Goal: Task Accomplishment & Management: Use online tool/utility

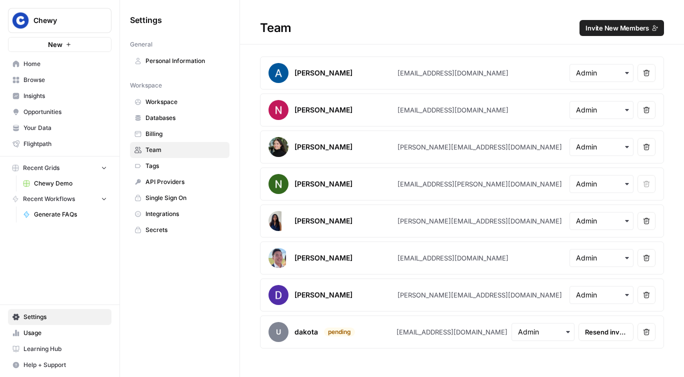
click at [39, 13] on button "Chewy" at bounding box center [59, 20] width 103 height 25
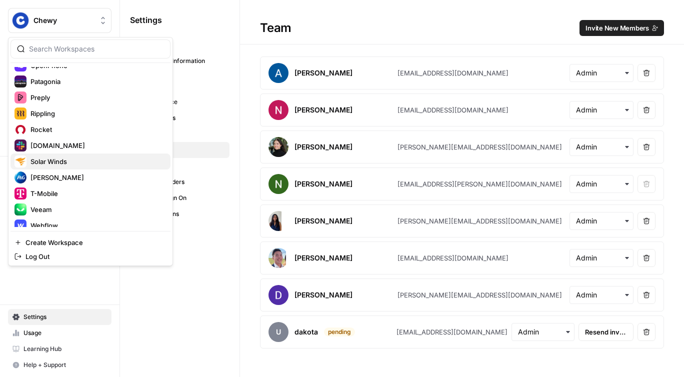
scroll to position [560, 0]
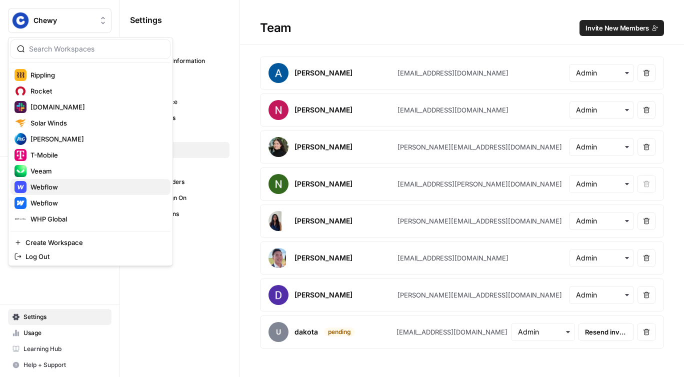
click at [60, 189] on span "Webflow" at bounding box center [96, 187] width 132 height 10
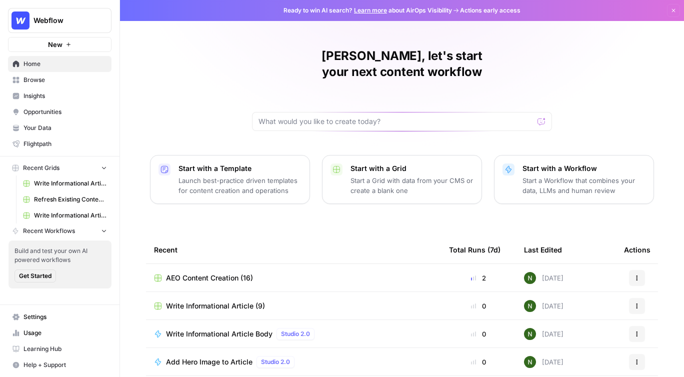
click at [43, 99] on span "Insights" at bounding box center [64, 95] width 83 height 9
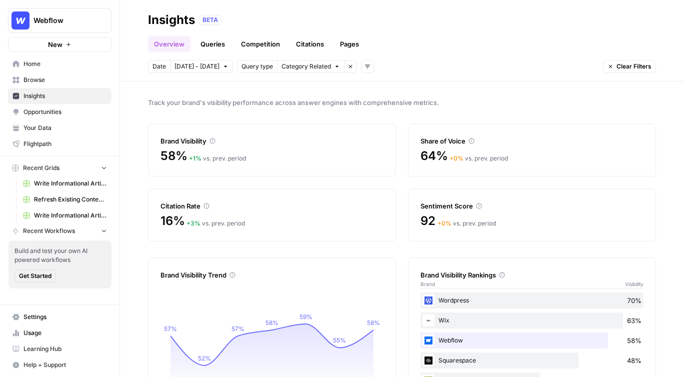
click at [211, 46] on link "Queries" at bounding box center [212, 44] width 36 height 16
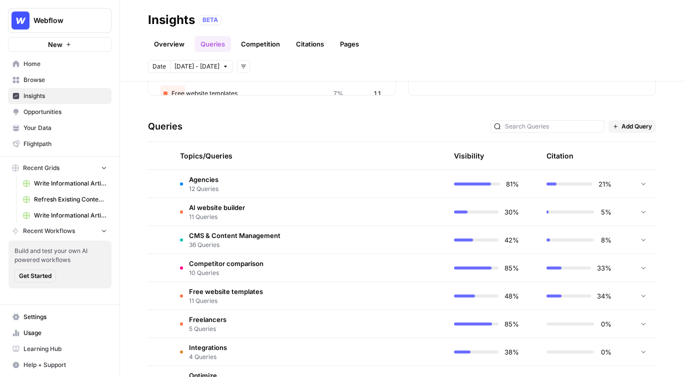
scroll to position [174, 0]
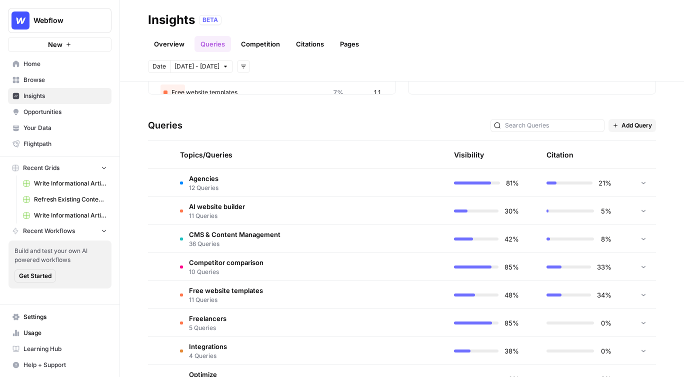
click at [352, 211] on td at bounding box center [398, 210] width 95 height 27
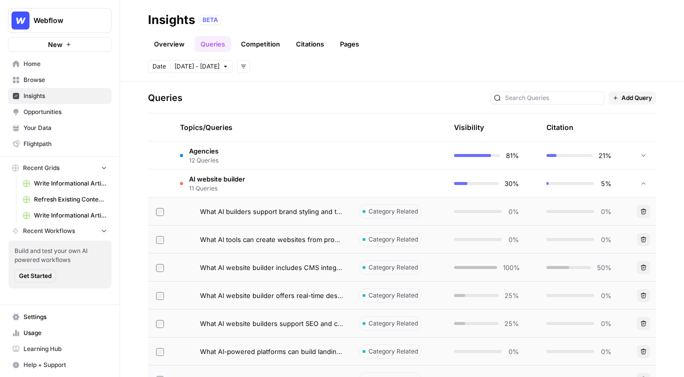
scroll to position [202, 0]
click at [424, 208] on td "Category Related" at bounding box center [398, 209] width 95 height 27
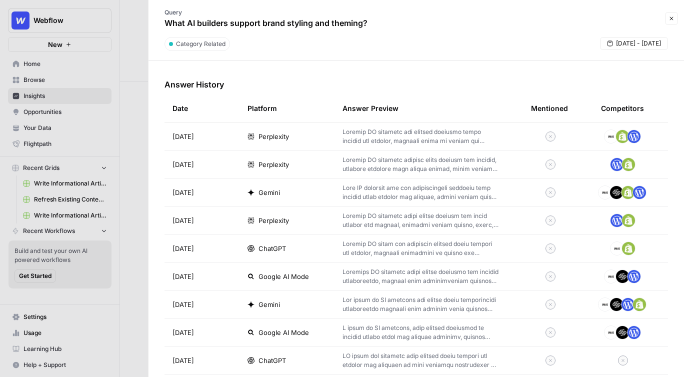
scroll to position [292, 0]
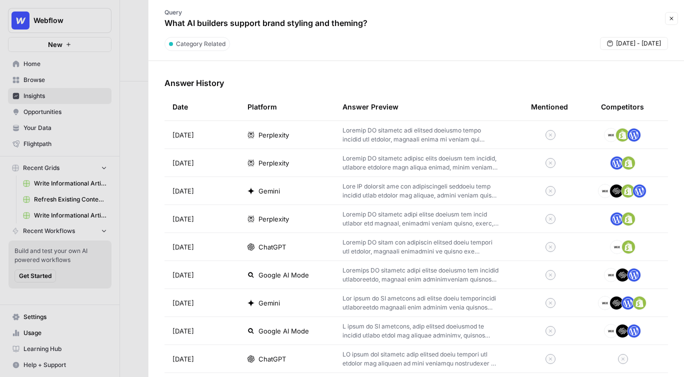
click at [300, 238] on td "ChatGPT" at bounding box center [286, 246] width 95 height 27
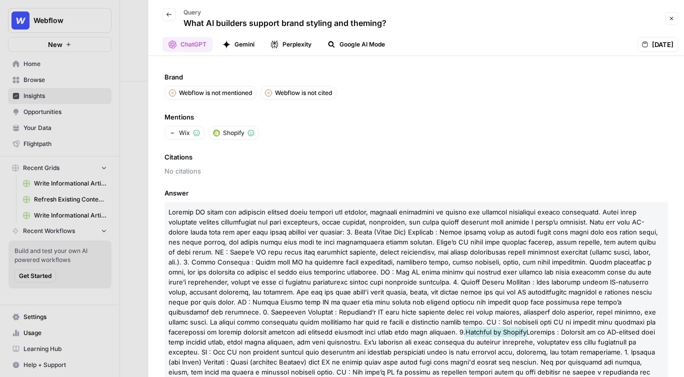
click at [171, 11] on icon "button" at bounding box center [169, 14] width 6 height 6
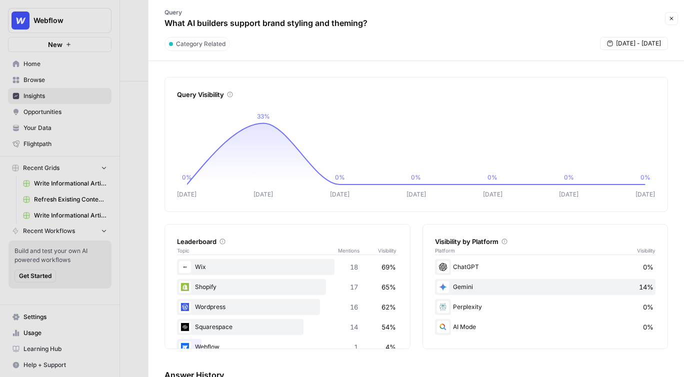
click at [145, 112] on div at bounding box center [342, 188] width 684 height 377
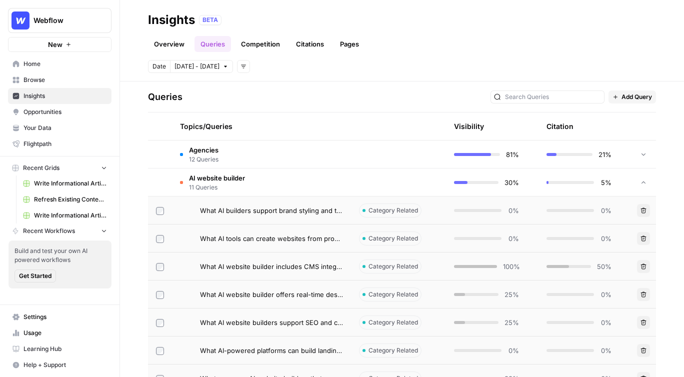
click at [45, 117] on link "Opportunities" at bounding box center [59, 112] width 103 height 16
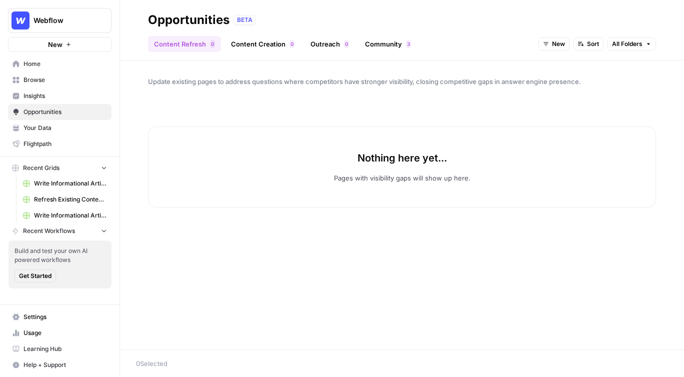
click at [251, 46] on link "Content Creation 0" at bounding box center [262, 44] width 75 height 16
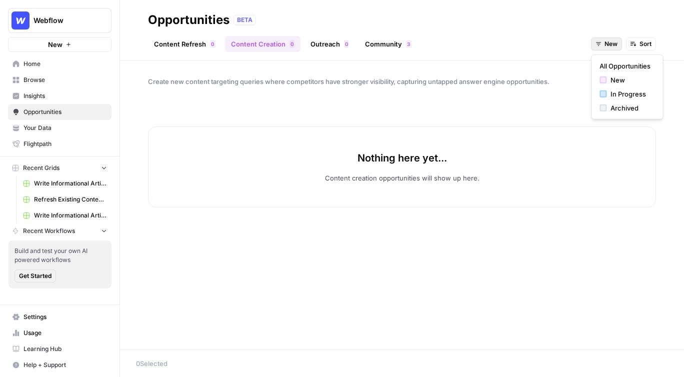
click at [600, 42] on icon "button" at bounding box center [598, 43] width 5 height 3
click at [605, 93] on div "button" at bounding box center [602, 93] width 7 height 7
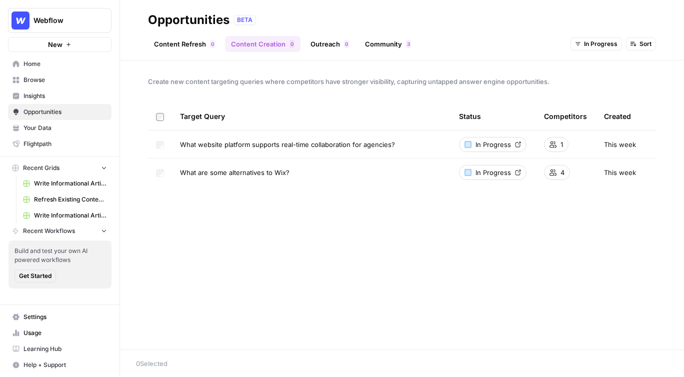
drag, startPoint x: 173, startPoint y: 146, endPoint x: 391, endPoint y: 148, distance: 217.9
click at [391, 148] on td "What website platform supports real-time collaboration for agencies?" at bounding box center [311, 143] width 279 height 27
click at [466, 144] on div at bounding box center [467, 144] width 7 height 7
click at [263, 237] on div "Create new content targeting queries where competitors have stronger visibility…" at bounding box center [402, 204] width 564 height 289
click at [195, 57] on header "Opportunities BETA Content Refresh 0 Content Creation 0 Outreach 0 Community 3 …" at bounding box center [402, 30] width 564 height 60
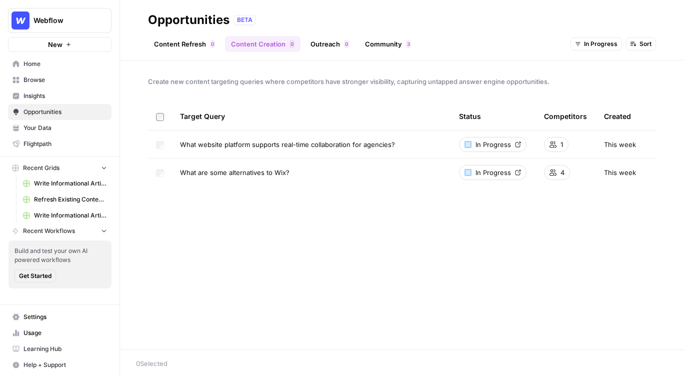
click at [187, 48] on link "Content Refresh 0" at bounding box center [184, 44] width 73 height 16
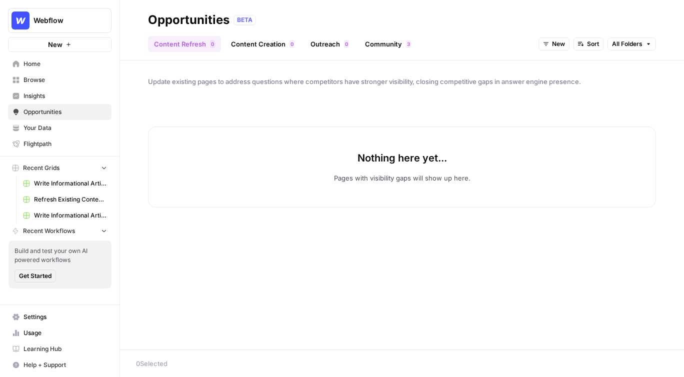
click at [553, 46] on span "New" at bounding box center [558, 43] width 13 height 9
click at [556, 100] on button "In Progress" at bounding box center [574, 94] width 63 height 14
click at [560, 40] on span "In Progress" at bounding box center [547, 43] width 33 height 9
click at [560, 110] on span "Archived" at bounding box center [558, 108] width 40 height 10
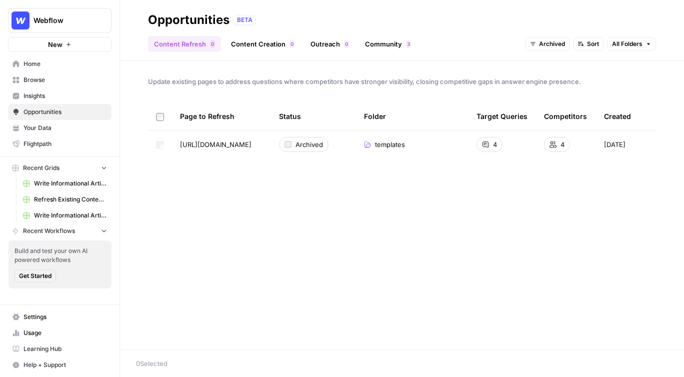
click at [507, 185] on div "Update existing pages to address questions where competitors have stronger visi…" at bounding box center [402, 204] width 564 height 289
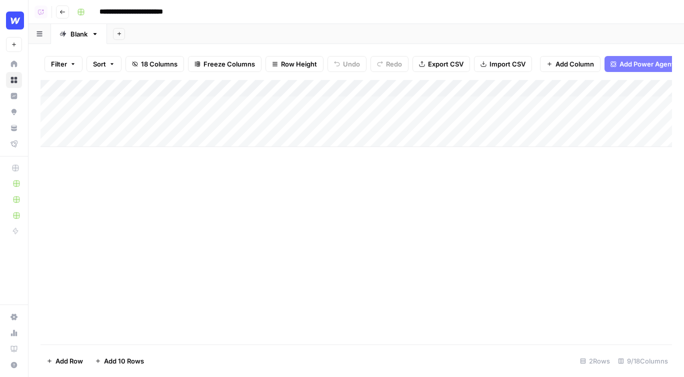
click at [423, 88] on div "Add Column" at bounding box center [355, 113] width 631 height 67
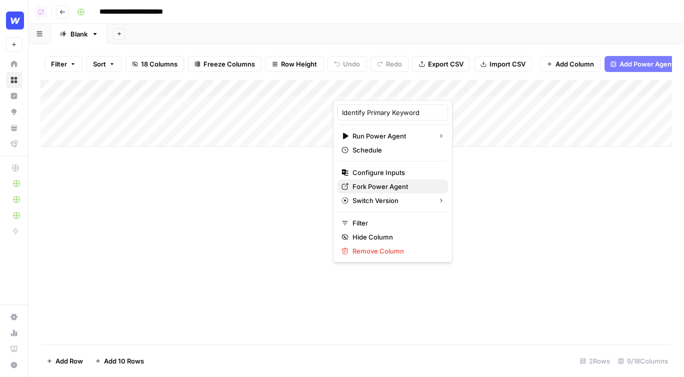
click at [386, 184] on span "Fork Power Agent" at bounding box center [395, 186] width 87 height 10
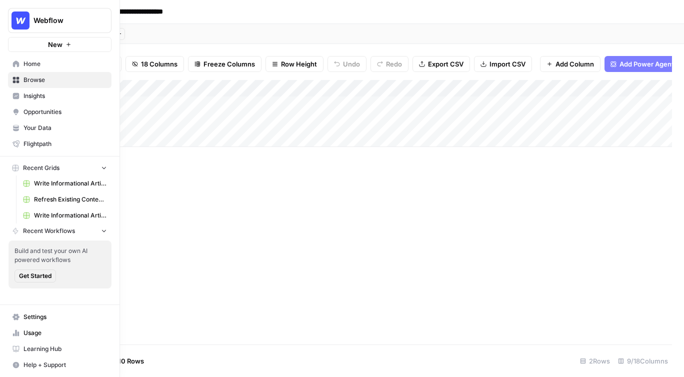
click at [16, 125] on icon at bounding box center [15, 127] width 5 height 4
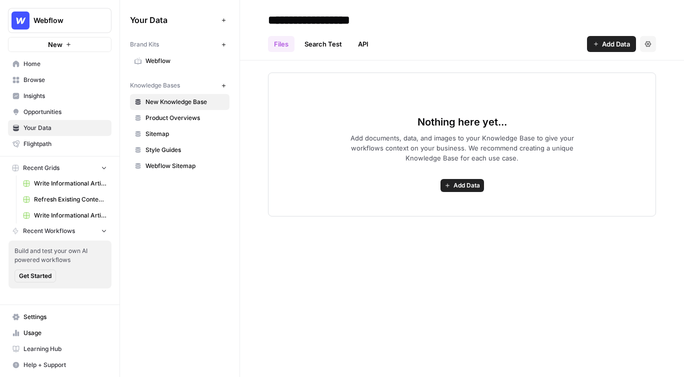
click at [184, 118] on span "Product Overviews" at bounding box center [184, 117] width 79 height 9
click at [184, 131] on span "Sitemap" at bounding box center [184, 133] width 79 height 9
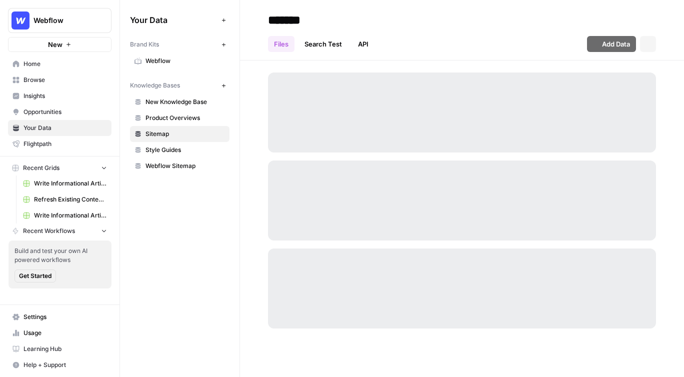
click at [184, 150] on span "Style Guides" at bounding box center [184, 149] width 79 height 9
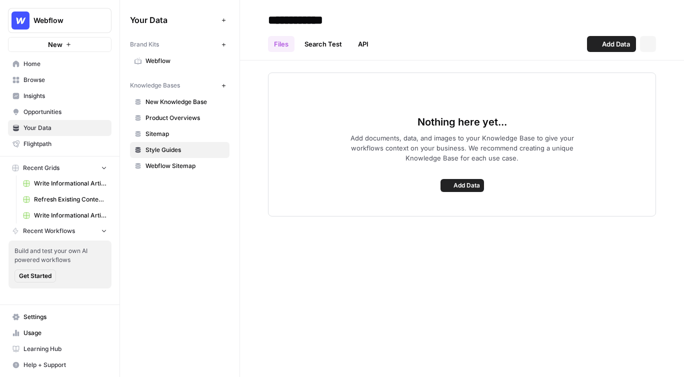
click at [180, 167] on span "Webflow Sitemap" at bounding box center [184, 165] width 79 height 9
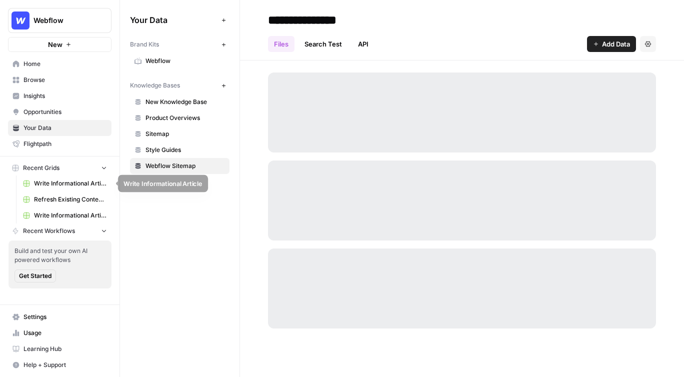
click at [59, 188] on link "Write Informational Article" at bounding box center [64, 183] width 93 height 16
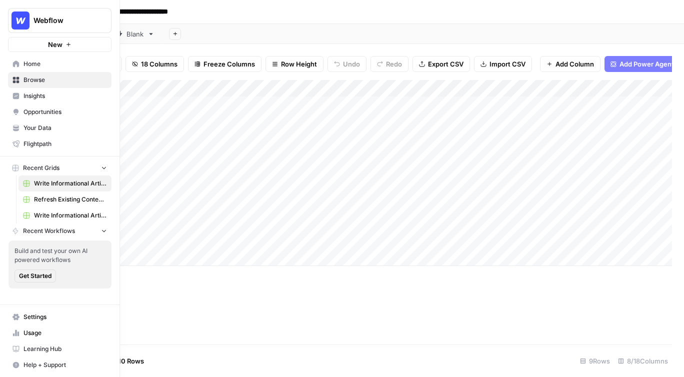
click at [33, 26] on button "Webflow" at bounding box center [59, 20] width 103 height 25
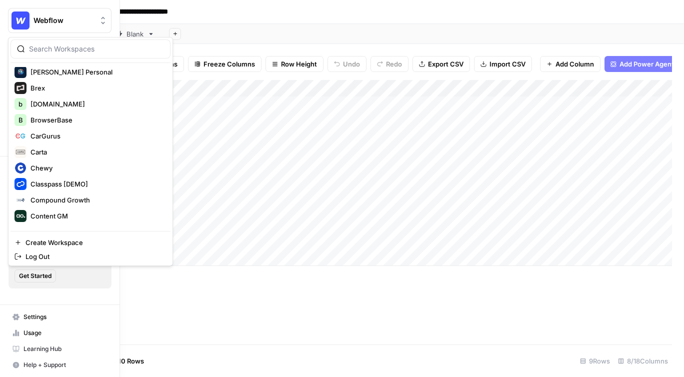
scroll to position [404, 0]
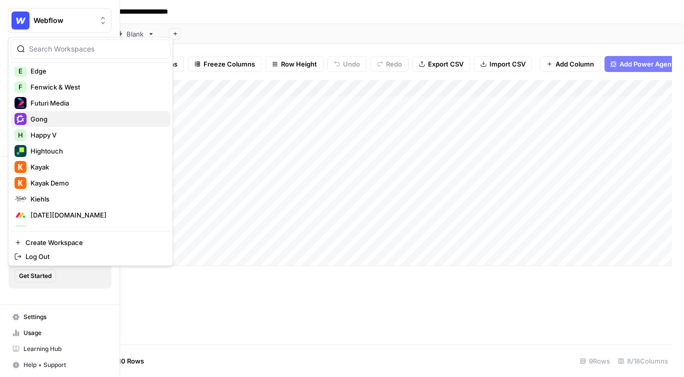
click at [42, 122] on span "Gong" at bounding box center [96, 119] width 132 height 10
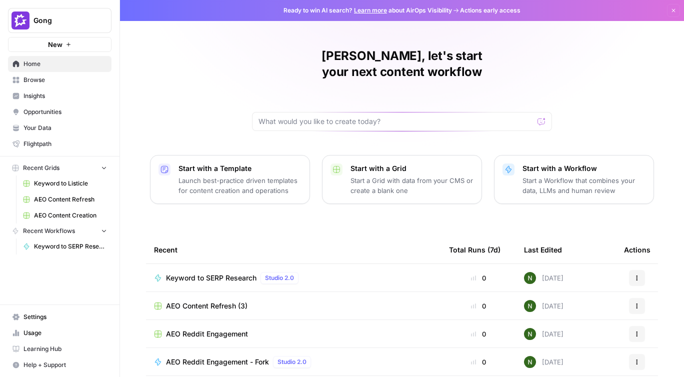
click at [42, 131] on span "Your Data" at bounding box center [64, 127] width 83 height 9
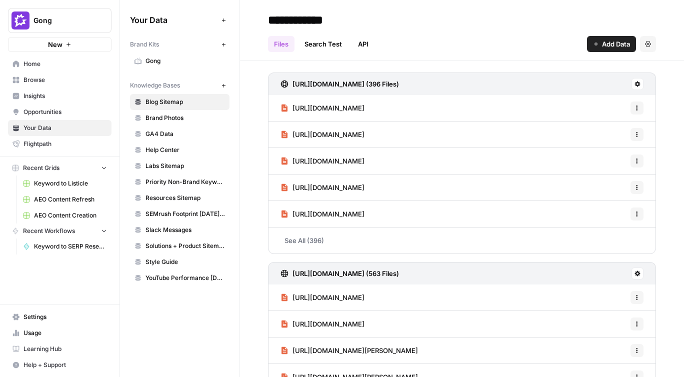
click at [166, 119] on span "Brand Photos" at bounding box center [184, 117] width 79 height 9
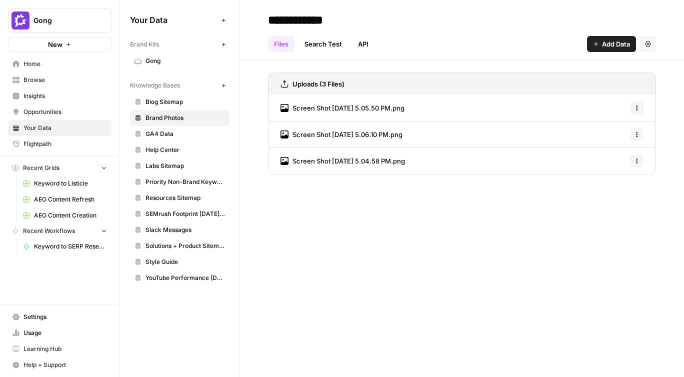
click at [161, 65] on link "Gong" at bounding box center [179, 61] width 99 height 16
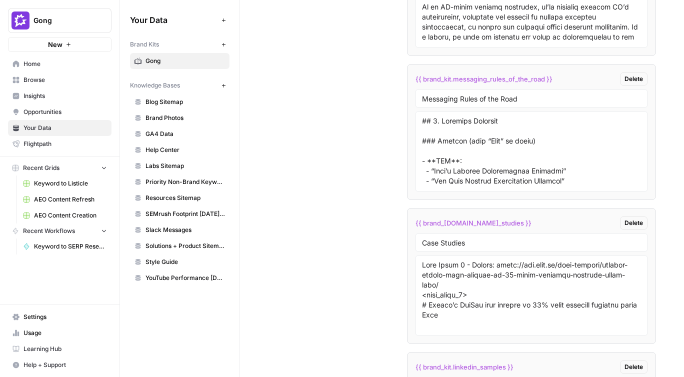
scroll to position [2807, 0]
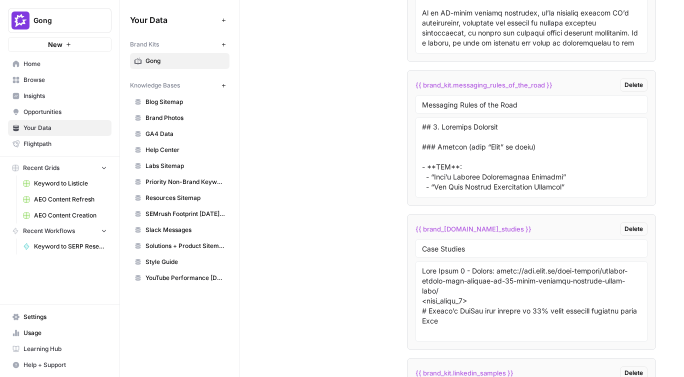
click at [165, 127] on link "GA4 Data" at bounding box center [179, 134] width 99 height 16
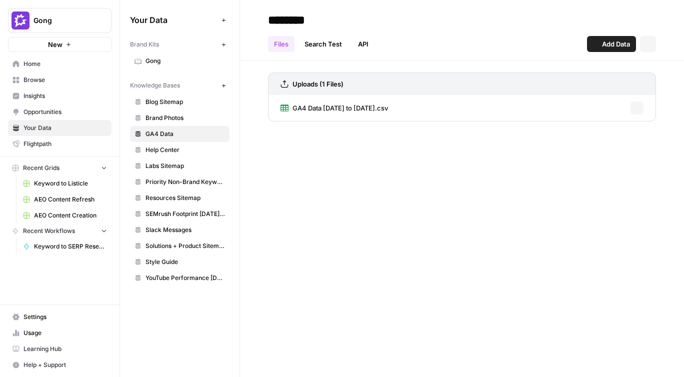
click at [167, 117] on span "Brand Photos" at bounding box center [184, 117] width 79 height 9
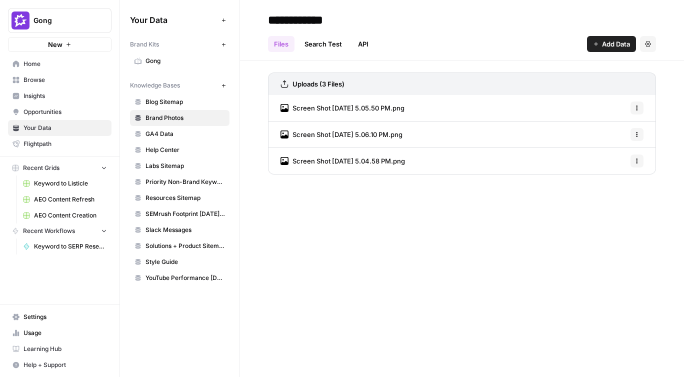
click at [174, 136] on span "GA4 Data" at bounding box center [184, 133] width 79 height 9
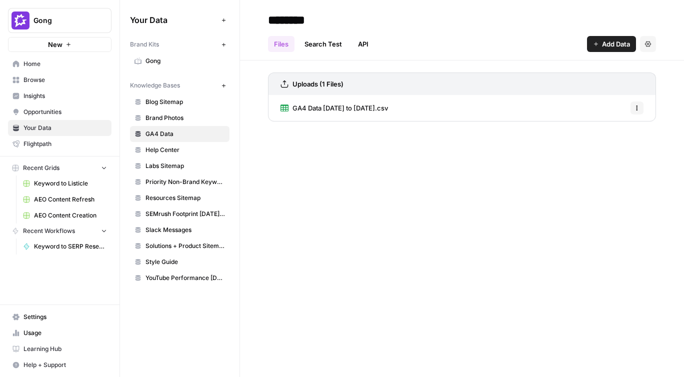
click at [174, 155] on link "Help Center" at bounding box center [179, 150] width 99 height 16
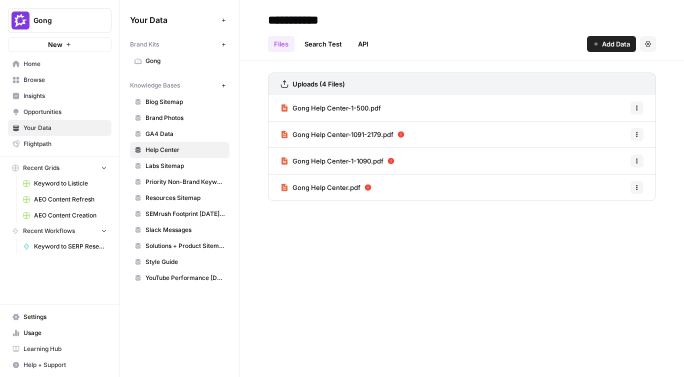
click at [179, 171] on link "Labs Sitemap" at bounding box center [179, 166] width 99 height 16
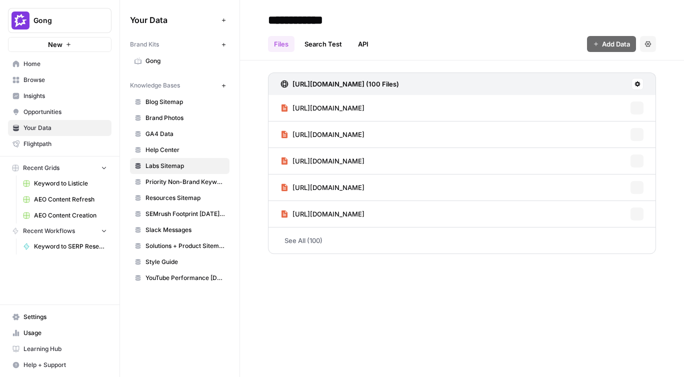
click at [180, 182] on span "Priority Non-Brand Keywords FY26" at bounding box center [184, 181] width 79 height 9
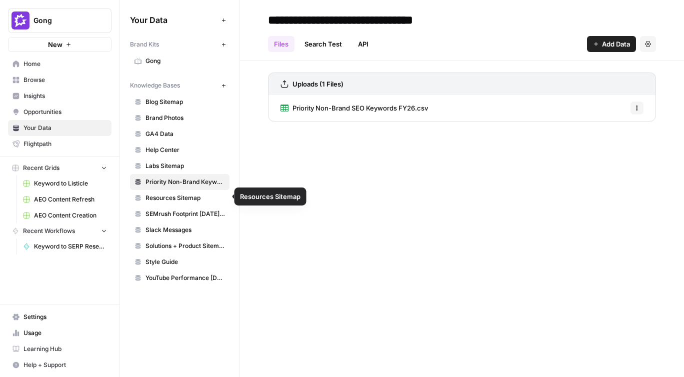
click at [175, 198] on span "Resources Sitemap" at bounding box center [184, 197] width 79 height 9
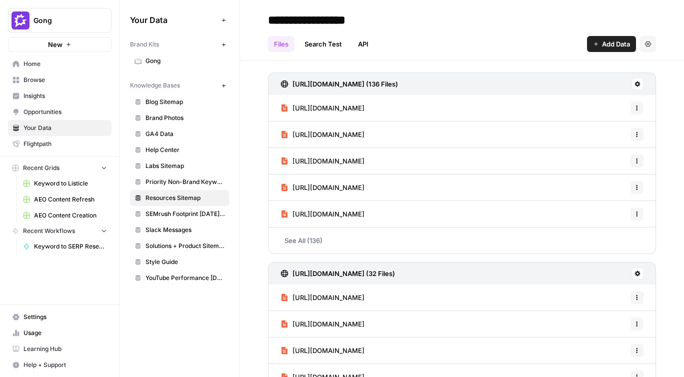
click at [175, 209] on span "SEMrush Footprint May2024-May2025" at bounding box center [184, 213] width 79 height 9
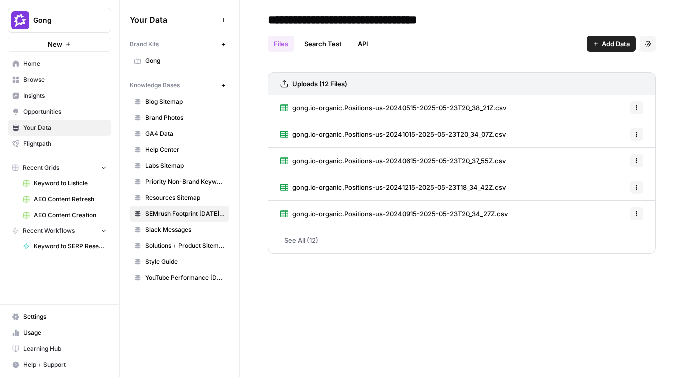
click at [169, 238] on link "Solutions + Product Sitemap" at bounding box center [179, 246] width 99 height 16
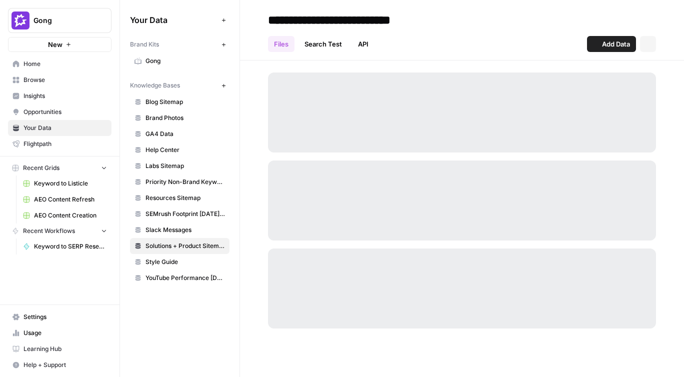
click at [171, 225] on span "Slack Messages" at bounding box center [184, 229] width 79 height 9
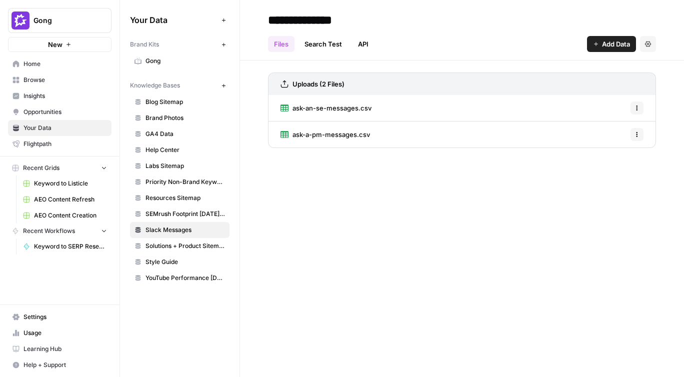
click at [29, 11] on button "Gong" at bounding box center [59, 20] width 103 height 25
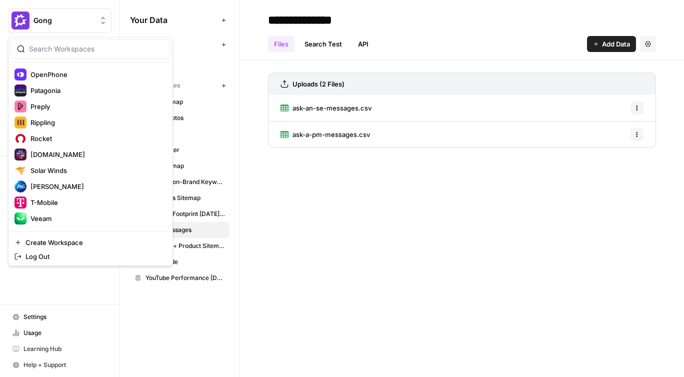
scroll to position [608, 0]
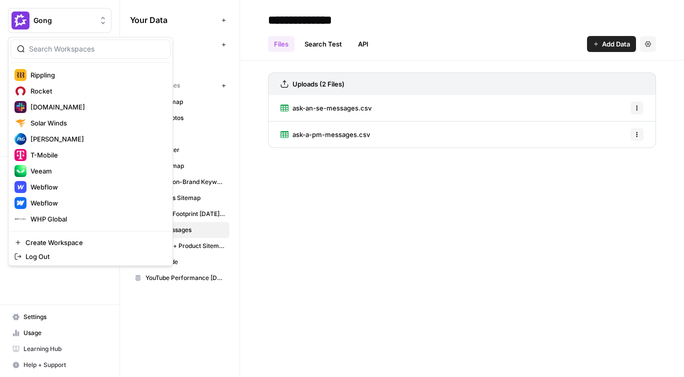
click at [334, 231] on div "**********" at bounding box center [462, 188] width 444 height 377
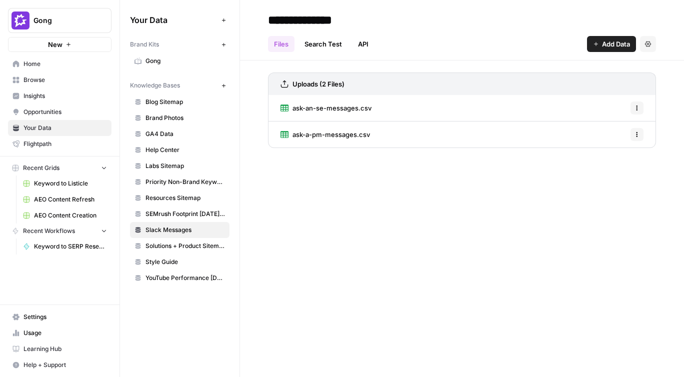
click at [45, 109] on span "Opportunities" at bounding box center [64, 111] width 83 height 9
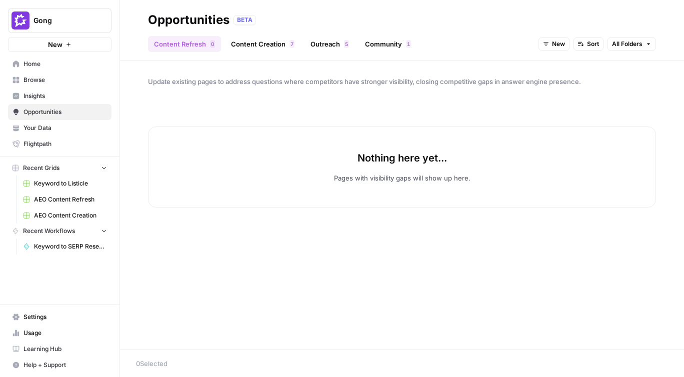
click at [46, 122] on link "Your Data" at bounding box center [59, 128] width 103 height 16
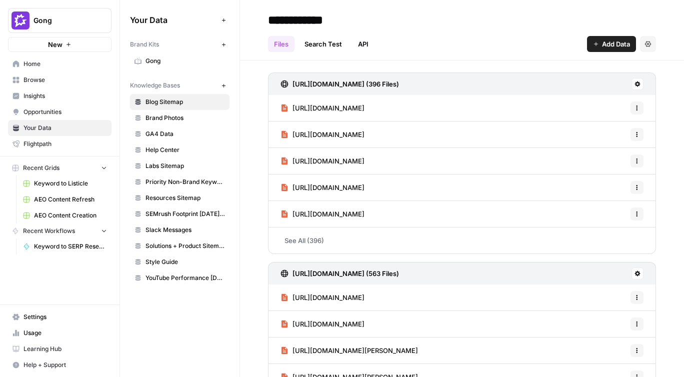
click at [175, 58] on span "Gong" at bounding box center [184, 60] width 79 height 9
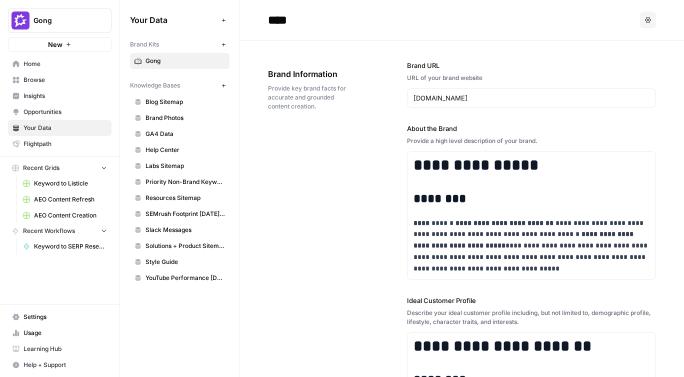
click at [55, 17] on span "Gong" at bounding box center [63, 20] width 60 height 10
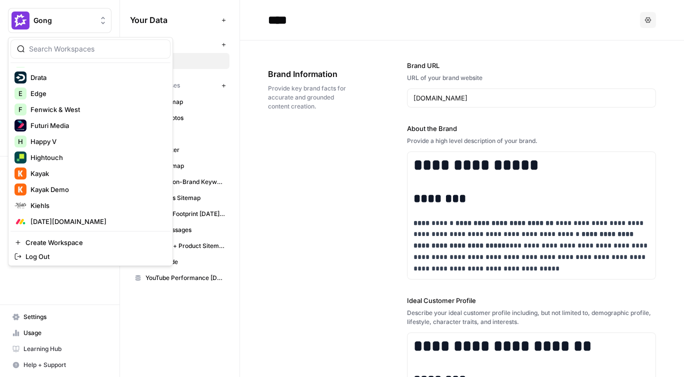
scroll to position [608, 0]
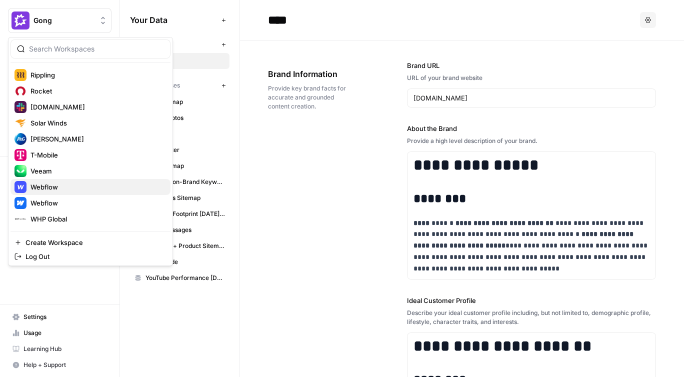
click at [65, 183] on span "Webflow" at bounding box center [96, 187] width 132 height 10
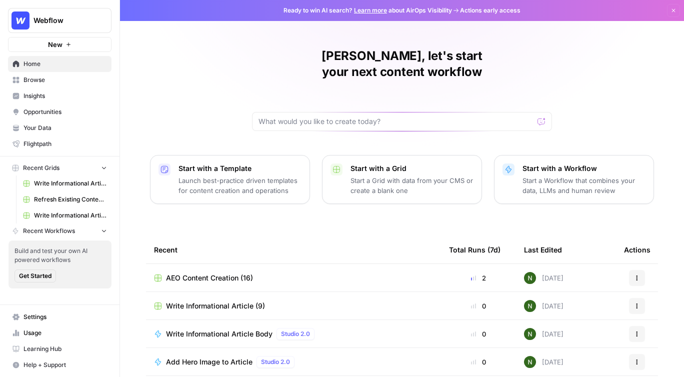
click at [227, 53] on div "[PERSON_NAME], let's start your next content workflow Start with a Template Lau…" at bounding box center [402, 238] width 564 height 476
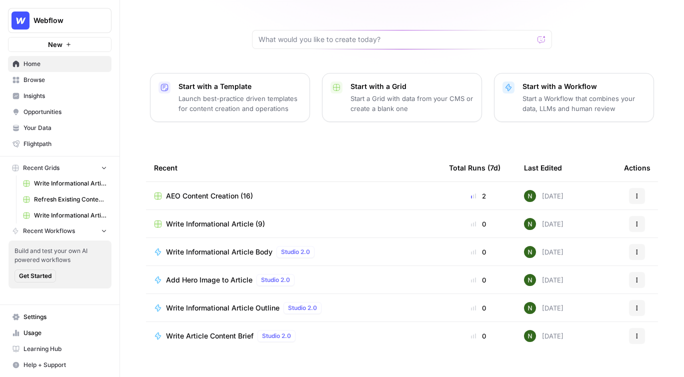
click at [247, 154] on div "Recent" at bounding box center [293, 167] width 279 height 27
click at [221, 247] on span "Write Informational Article Body" at bounding box center [219, 252] width 106 height 10
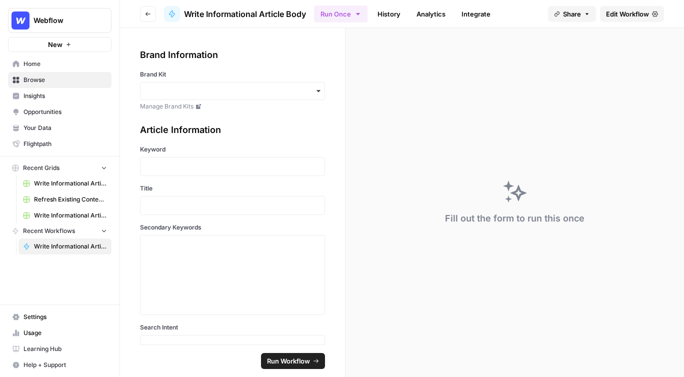
click at [629, 10] on span "Edit Workflow" at bounding box center [627, 14] width 43 height 10
